Goal: Task Accomplishment & Management: Manage account settings

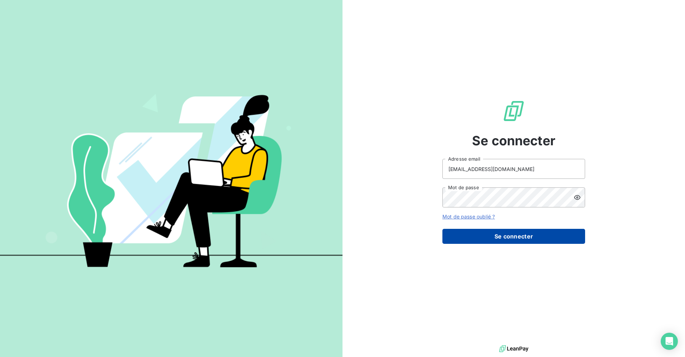
click at [499, 238] on button "Se connecter" at bounding box center [513, 236] width 143 height 15
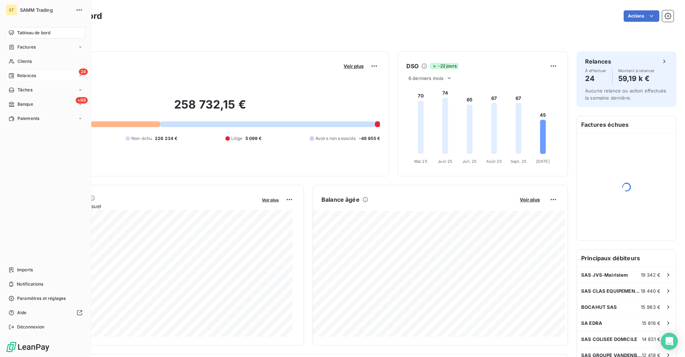
click at [21, 76] on span "Relances" at bounding box center [26, 75] width 19 height 6
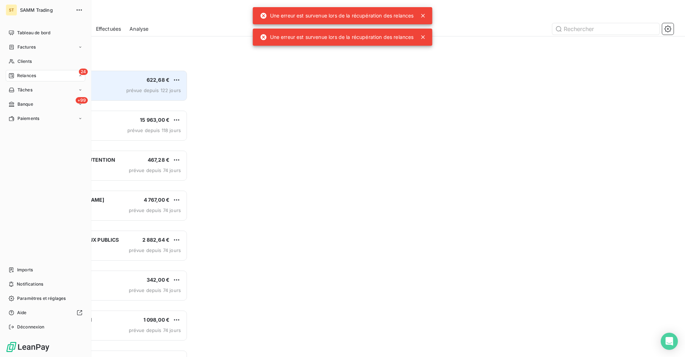
scroll to position [281, 148]
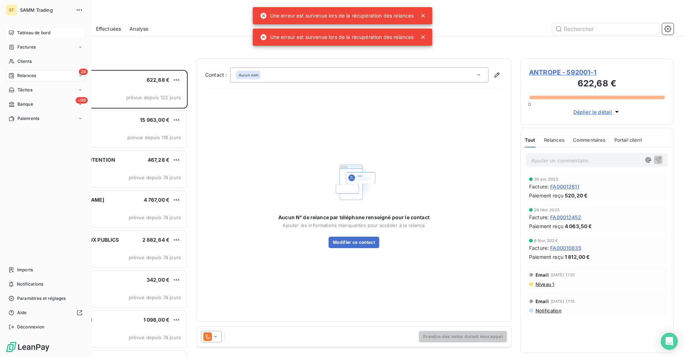
click at [36, 30] on span "Tableau de bord" at bounding box center [33, 33] width 33 height 6
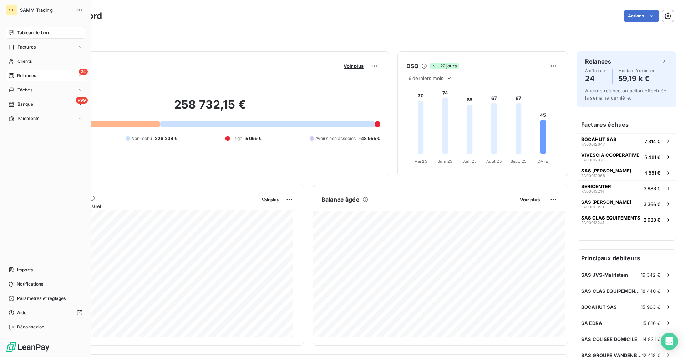
click at [17, 73] on div "Relances" at bounding box center [22, 75] width 27 height 6
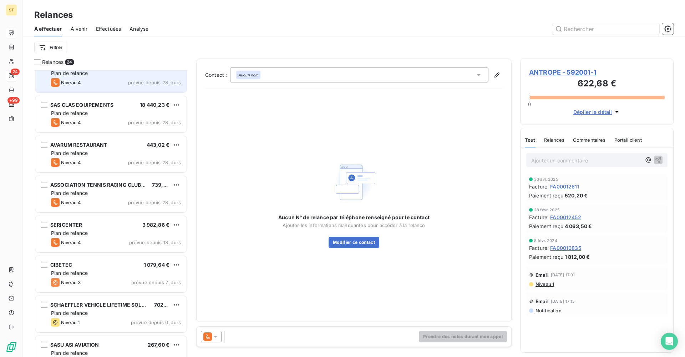
scroll to position [393, 0]
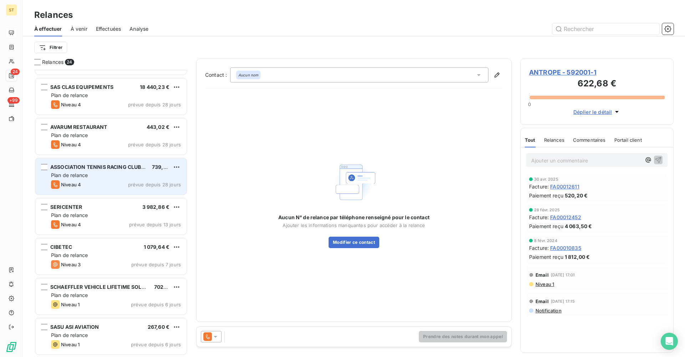
click at [95, 169] on span "ASSOCIATION TENNIS RACING CLUB DE LA MUIRE" at bounding box center [112, 167] width 124 height 6
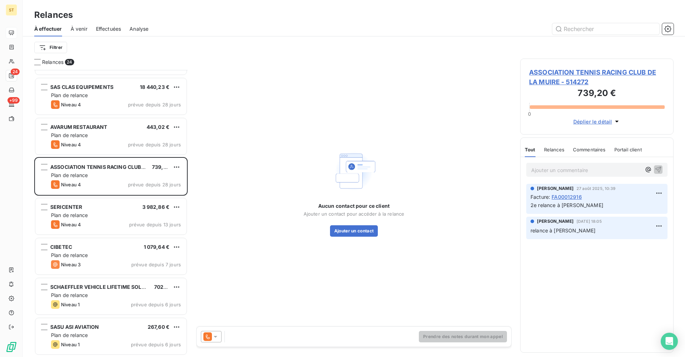
click at [569, 84] on span "ASSOCIATION TENNIS RACING CLUB DE LA MUIRE - 514272" at bounding box center [597, 76] width 136 height 19
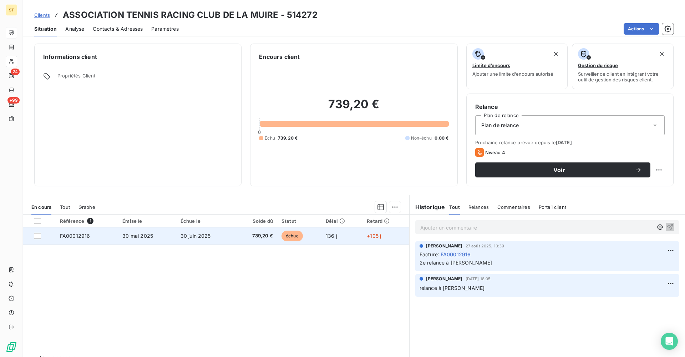
click at [198, 240] on td "30 juin 2025" at bounding box center [204, 235] width 57 height 17
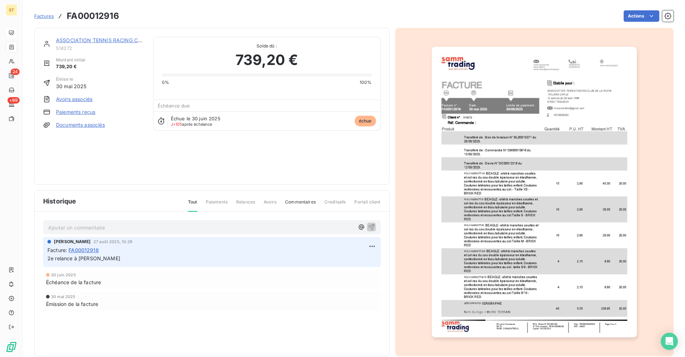
click at [496, 209] on div at bounding box center [534, 192] width 279 height 328
click at [528, 226] on img "button" at bounding box center [534, 192] width 205 height 290
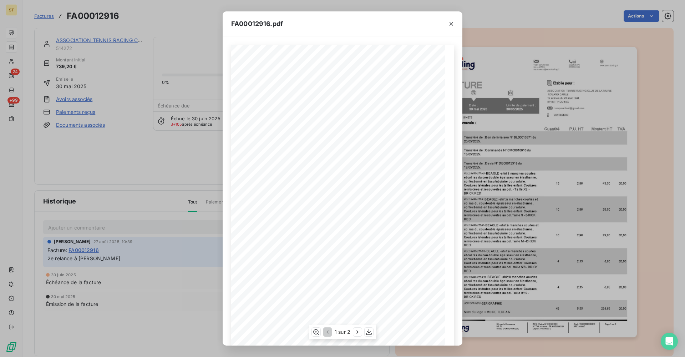
scroll to position [11, 0]
click at [359, 333] on icon "button" at bounding box center [357, 331] width 7 height 7
click at [454, 24] on icon "button" at bounding box center [451, 23] width 7 height 7
